Goal: Information Seeking & Learning: Check status

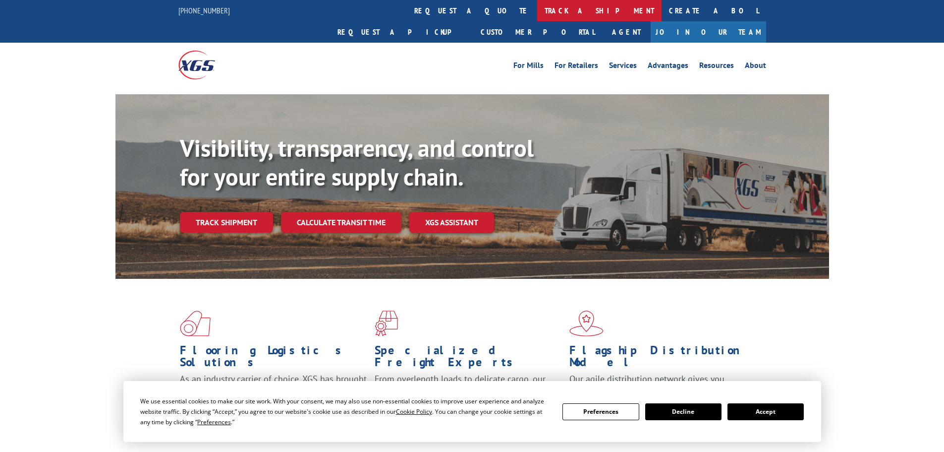
click at [537, 12] on link "track a shipment" at bounding box center [599, 10] width 124 height 21
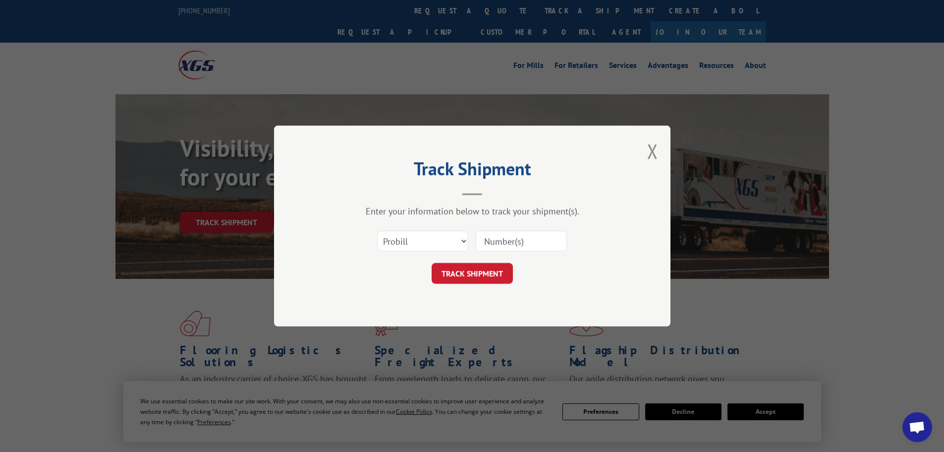
click at [531, 244] on input at bounding box center [521, 240] width 91 height 21
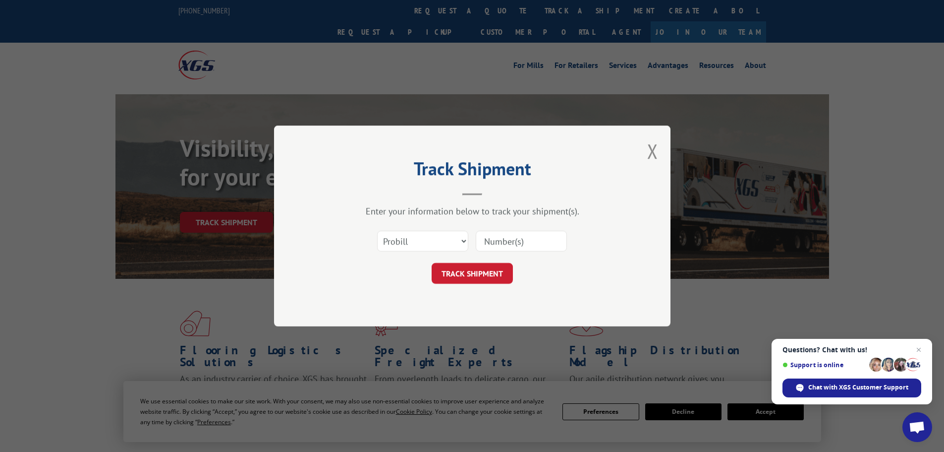
paste input "17261463"
type input "17261463"
click at [487, 274] on button "TRACK SHIPMENT" at bounding box center [472, 273] width 81 height 21
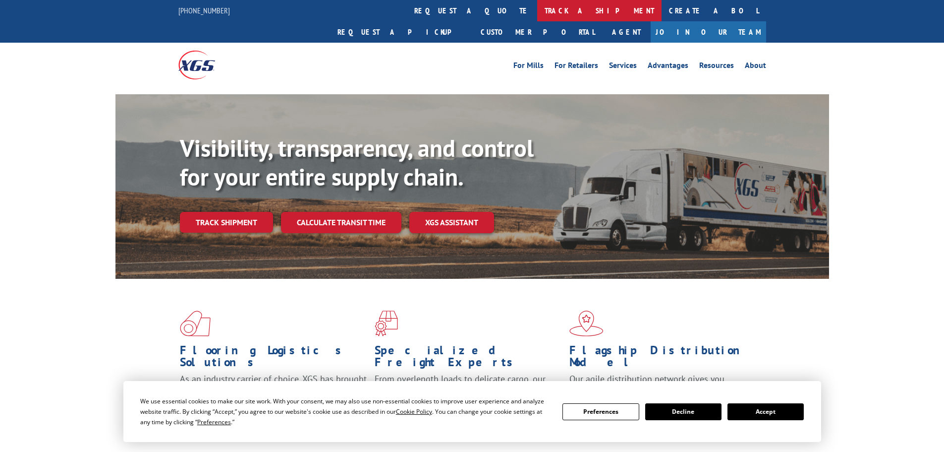
click at [537, 12] on link "track a shipment" at bounding box center [599, 10] width 124 height 21
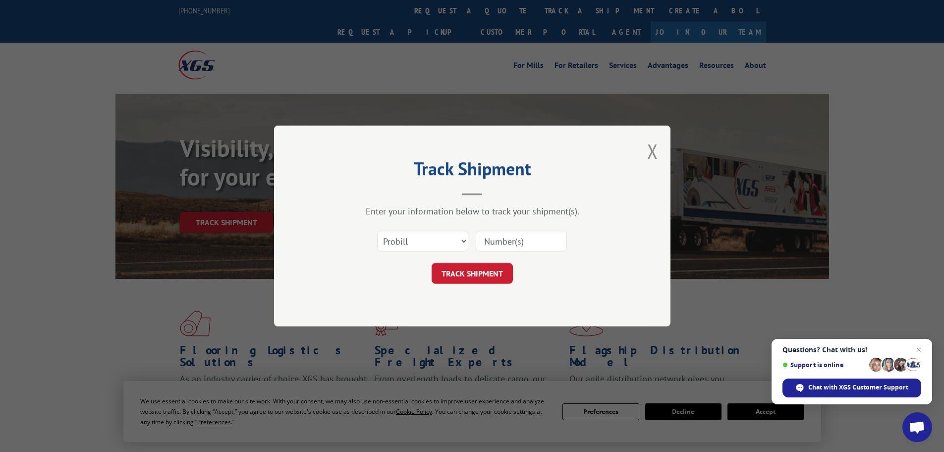
click at [484, 239] on input at bounding box center [521, 240] width 91 height 21
paste input "17523249"
type input "17523249"
click at [477, 268] on button "TRACK SHIPMENT" at bounding box center [472, 273] width 81 height 21
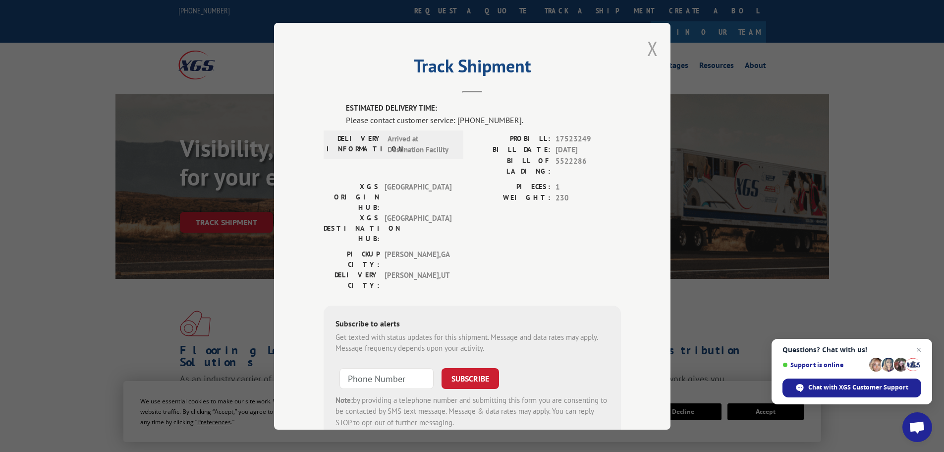
click at [650, 48] on button "Close modal" at bounding box center [652, 48] width 11 height 26
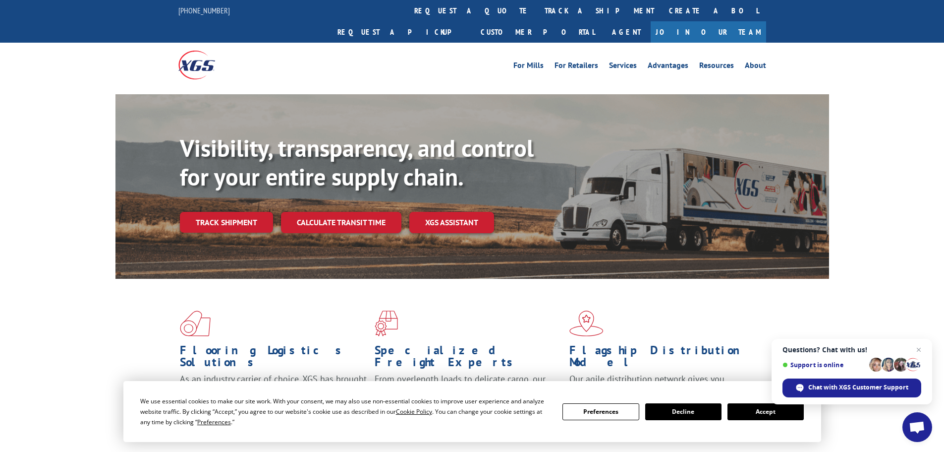
click at [537, 7] on link "track a shipment" at bounding box center [599, 10] width 124 height 21
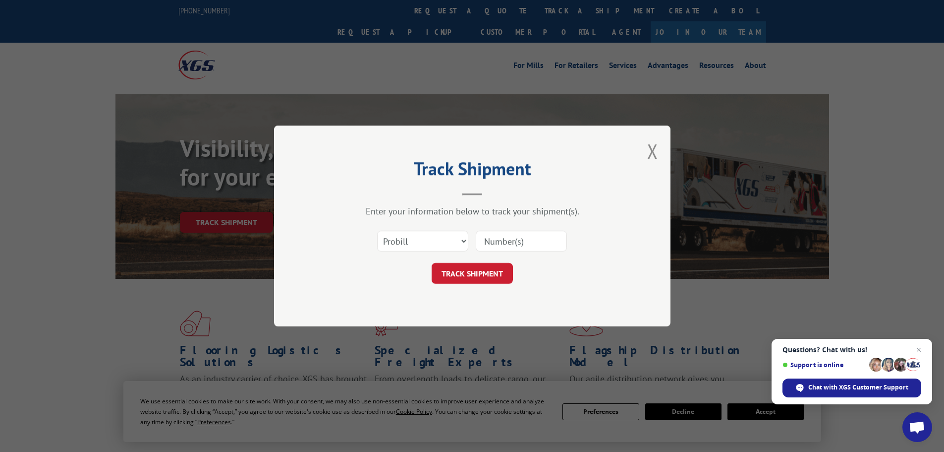
paste input "17523249"
type input "17523249"
click at [475, 282] on button "TRACK SHIPMENT" at bounding box center [472, 273] width 81 height 21
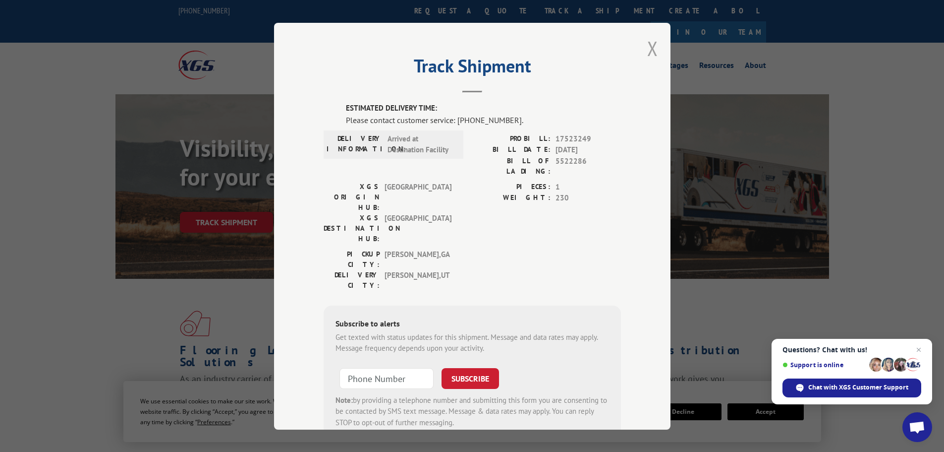
click at [648, 45] on button "Close modal" at bounding box center [652, 48] width 11 height 26
